Goal: Task Accomplishment & Management: Manage account settings

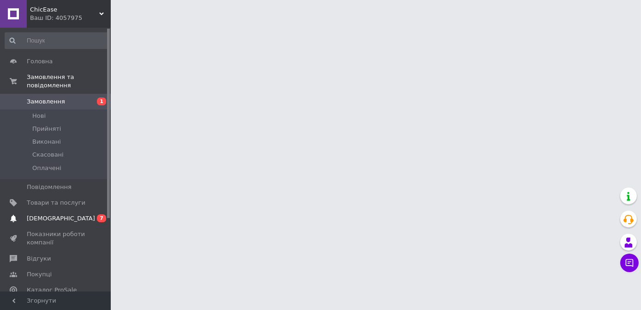
click at [58, 215] on link "[DEMOGRAPHIC_DATA] 0 7" at bounding box center [57, 219] width 114 height 16
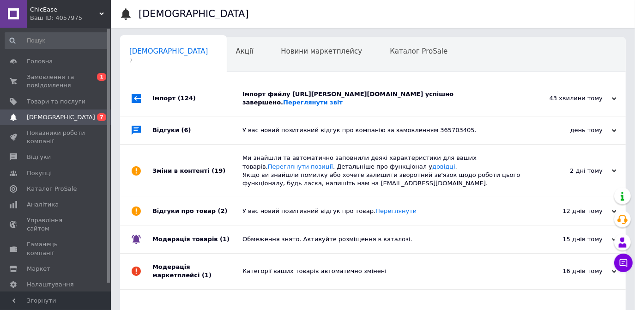
click at [263, 106] on div "Імпорт файлу [URL][PERSON_NAME][DOMAIN_NAME] успішно завершено. Переглянути звіт" at bounding box center [383, 98] width 282 height 17
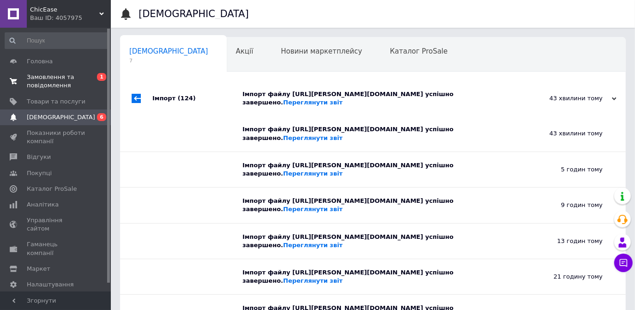
click at [59, 79] on span "Замовлення та повідомлення" at bounding box center [56, 81] width 59 height 17
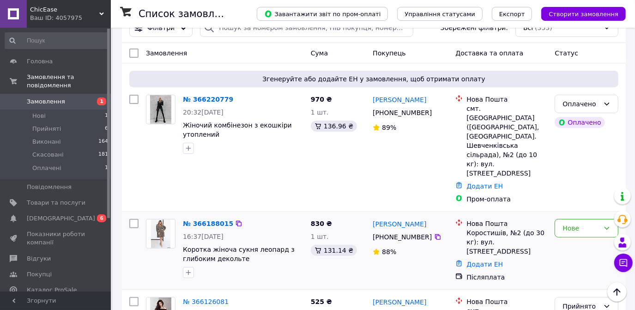
scroll to position [126, 0]
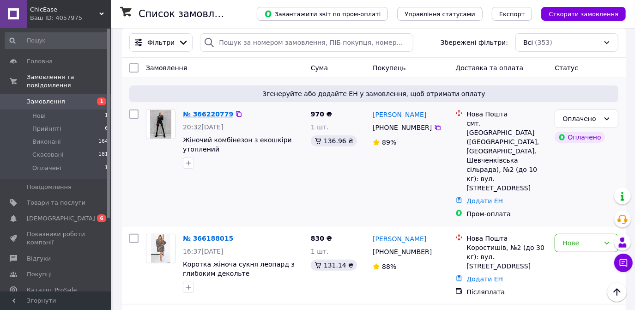
click at [203, 113] on link "№ 366220779" at bounding box center [208, 113] width 50 height 7
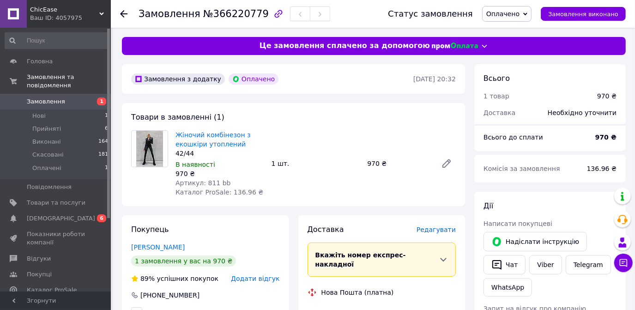
click at [317, 120] on div "Товари в замовленні (1) Жіночий комбінезон з екошкіри утоплений 42/44 В наявнос…" at bounding box center [293, 154] width 343 height 103
click at [123, 10] on icon at bounding box center [123, 13] width 7 height 7
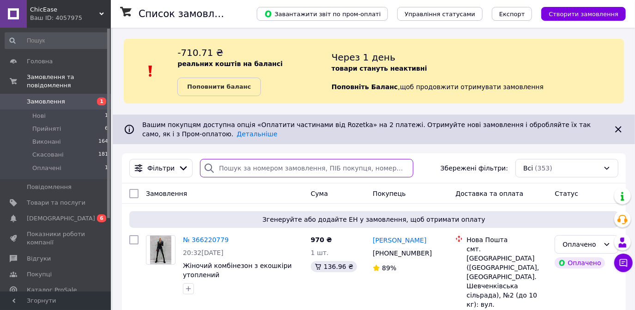
click at [242, 171] on input "search" at bounding box center [306, 168] width 213 height 18
type input "[DEMOGRAPHIC_DATA]"
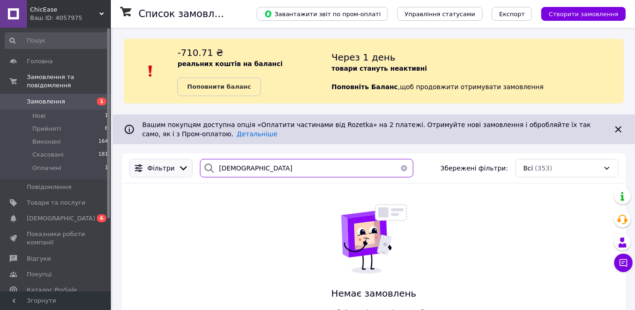
drag, startPoint x: 252, startPoint y: 168, endPoint x: 186, endPoint y: 168, distance: 66.0
click at [186, 168] on div "Фільтри боді Збережені фільтри: Всі (353)" at bounding box center [374, 168] width 496 height 18
drag, startPoint x: 401, startPoint y: 168, endPoint x: 345, endPoint y: 167, distance: 55.9
click at [400, 168] on button "button" at bounding box center [404, 168] width 18 height 18
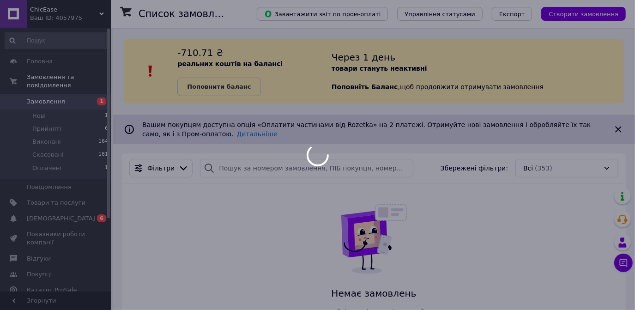
click at [49, 193] on div at bounding box center [317, 155] width 635 height 310
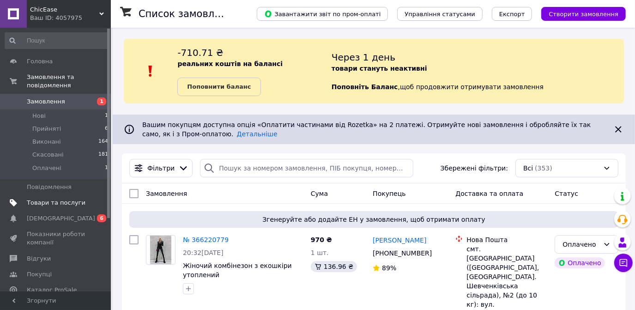
click at [49, 199] on span "Товари та послуги" at bounding box center [56, 203] width 59 height 8
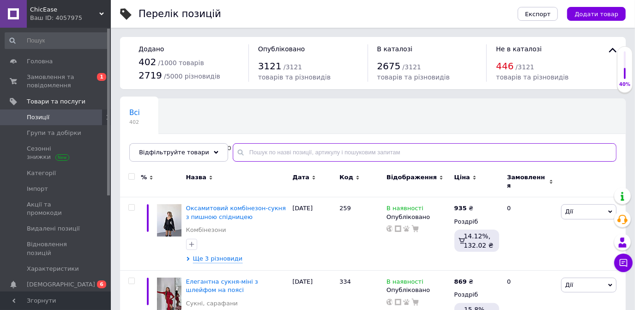
click at [266, 147] on input "text" at bounding box center [425, 152] width 384 height 18
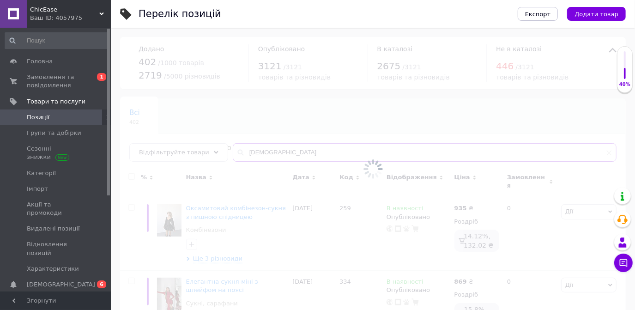
type input "[DEMOGRAPHIC_DATA]"
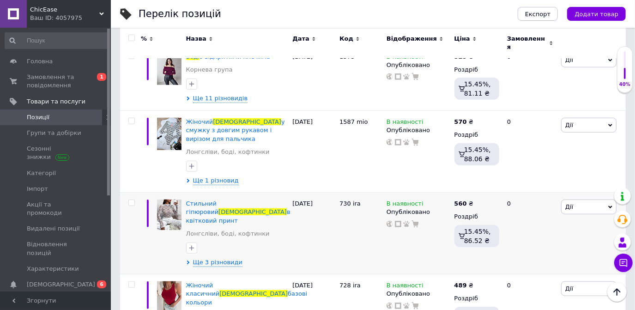
scroll to position [496, 0]
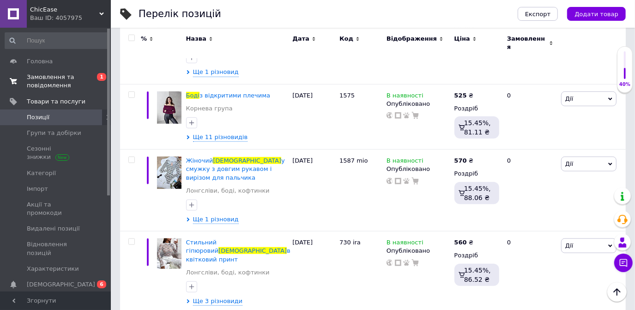
click at [48, 77] on span "Замовлення та повідомлення" at bounding box center [56, 81] width 59 height 17
